Goal: Complete application form

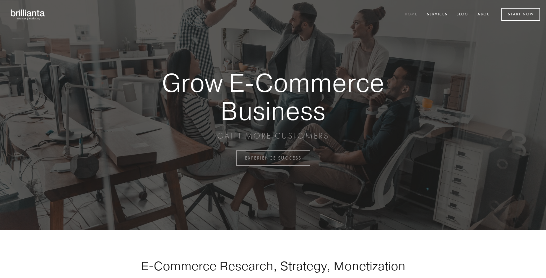
scroll to position [1550, 0]
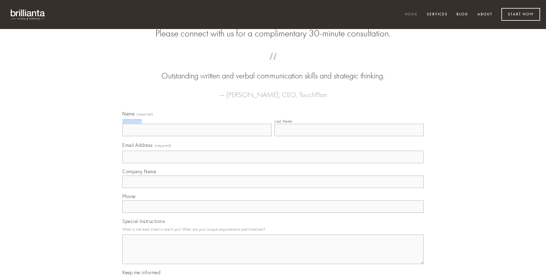
type input "[PERSON_NAME]"
click at [349, 136] on input "Last Name" at bounding box center [349, 130] width 149 height 12
type input "[PERSON_NAME]"
click at [273, 163] on input "Email Address (required)" at bounding box center [273, 157] width 302 height 12
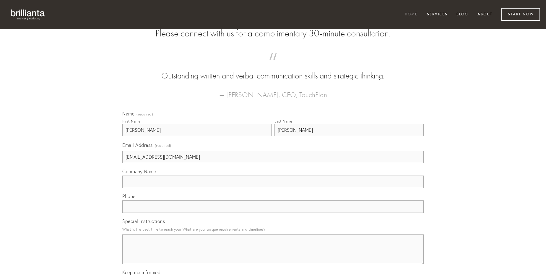
type input "[EMAIL_ADDRESS][DOMAIN_NAME]"
click at [273, 188] on input "Company Name" at bounding box center [273, 181] width 302 height 12
type input "voluptatibus"
click at [273, 213] on input "text" at bounding box center [273, 206] width 302 height 12
click at [273, 254] on textarea "Special Instructions" at bounding box center [273, 249] width 302 height 30
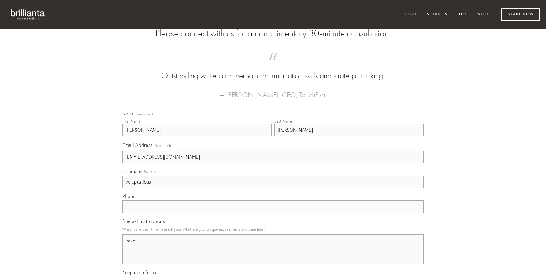
type textarea "valeo"
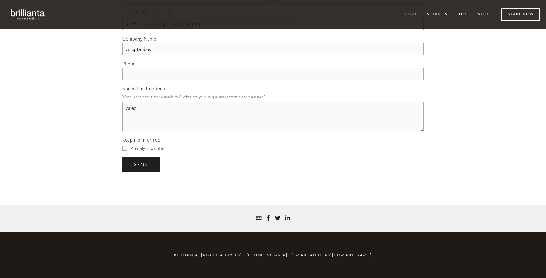
click at [142, 164] on span "send" at bounding box center [141, 164] width 14 height 5
